Goal: Task Accomplishment & Management: Manage account settings

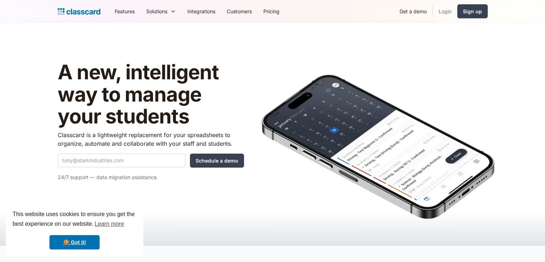
click at [447, 15] on link "Login" at bounding box center [445, 11] width 24 height 16
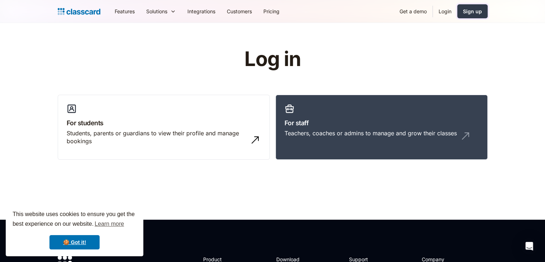
click at [471, 13] on div "Sign up" at bounding box center [472, 12] width 19 height 8
click at [446, 11] on link "Login" at bounding box center [445, 11] width 24 height 16
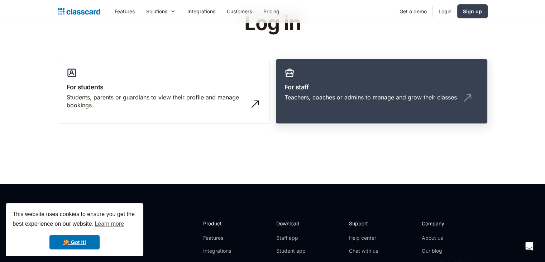
click at [407, 91] on h3 "For staff" at bounding box center [382, 87] width 194 height 10
